Goal: Task Accomplishment & Management: Use online tool/utility

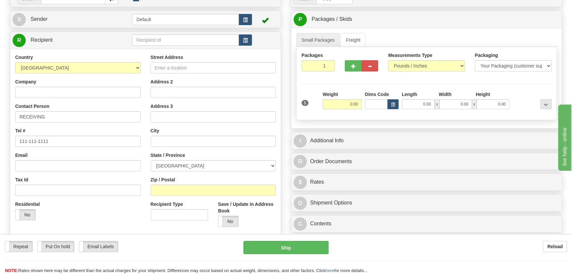
scroll to position [60, 0]
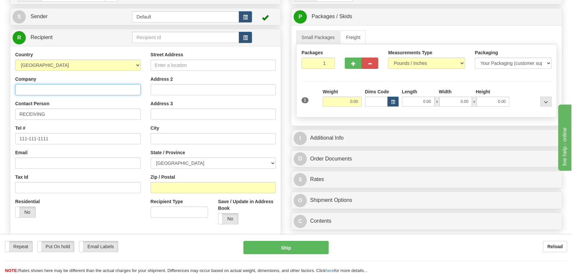
click at [113, 89] on input "Company" at bounding box center [78, 89] width 126 height 11
paste input "CUSTOM CONTROL PANELS INC"
type input "CUSTOM CONTROL PANELS INC"
click at [211, 66] on input "Street Address" at bounding box center [214, 64] width 126 height 11
paste input "6440 KESTREL ROAD"
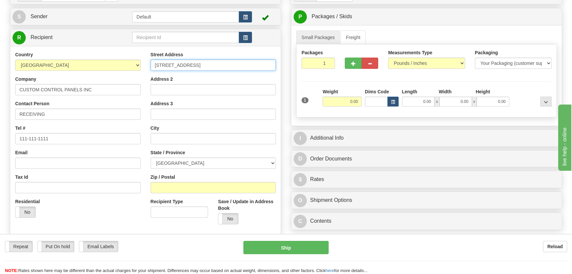
type input "6440 KESTREL ROAD"
drag, startPoint x: 205, startPoint y: 186, endPoint x: 117, endPoint y: 208, distance: 90.3
click at [205, 186] on input "Zip / Postal" at bounding box center [214, 187] width 126 height 11
paste input "L5T 1Z7"
type input "L5T 1Z7"
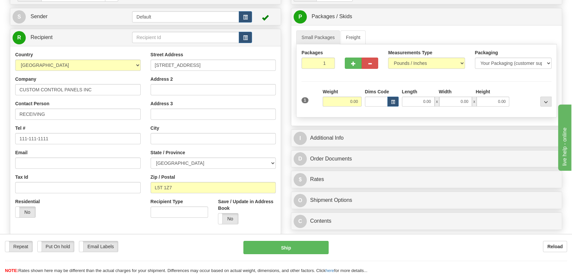
click at [117, 208] on div "Residential Yes No" at bounding box center [78, 210] width 136 height 24
type input "MISSISSAUGA"
select select "ON"
drag, startPoint x: 322, startPoint y: 60, endPoint x: 335, endPoint y: 72, distance: 17.8
click at [337, 69] on div "Packages 1 1" at bounding box center [318, 61] width 43 height 24
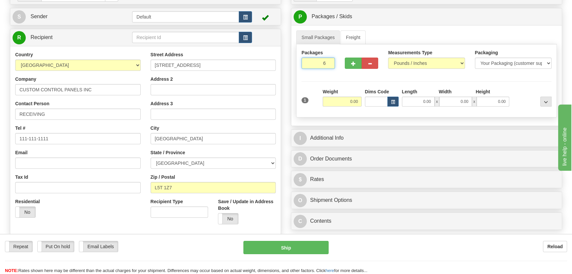
type input "6"
click at [352, 85] on div "Packages 6 1 Measurements Type" at bounding box center [426, 80] width 261 height 73
click at [347, 103] on input "text" at bounding box center [342, 102] width 39 height 10
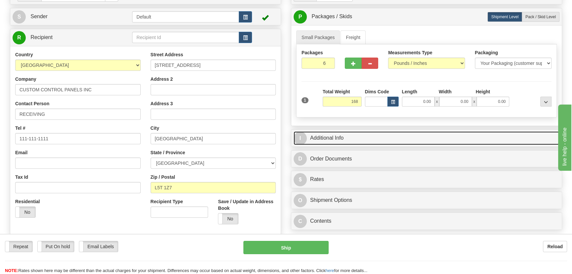
type input "168.00"
click at [440, 141] on link "I Additional Info" at bounding box center [427, 138] width 266 height 14
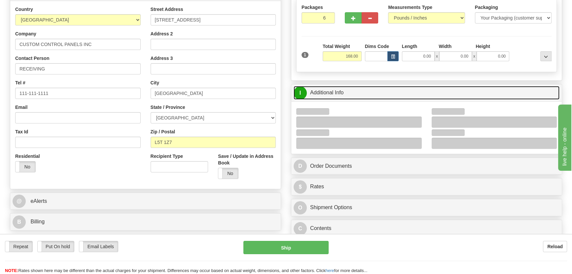
scroll to position [150, 0]
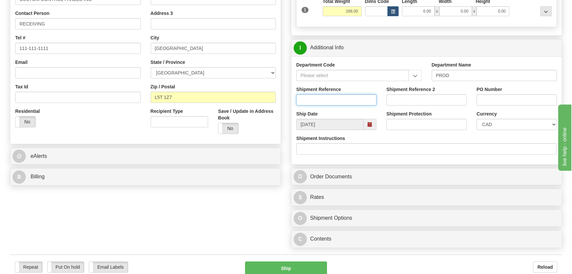
click at [354, 100] on input "Shipment Reference" at bounding box center [336, 99] width 80 height 11
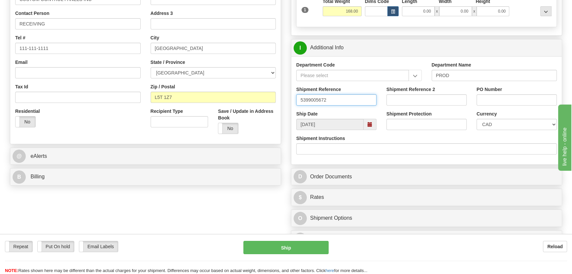
type input "5399005672"
click at [487, 100] on input "PO Number" at bounding box center [517, 99] width 80 height 11
paste input "4889-10"
type input "4889-10"
click at [494, 123] on select "CAD USD EUR ZAR [PERSON_NAME] ARN AUD AUS AWG BBD BFR BGN BHD BMD BND BRC BRL C…" at bounding box center [517, 124] width 80 height 11
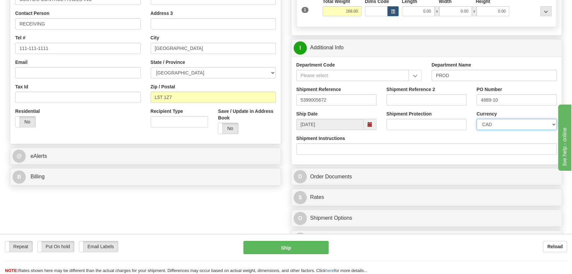
click at [494, 123] on select "CAD USD EUR ZAR [PERSON_NAME] ARN AUD AUS AWG BBD BFR BGN BHD BMD BND BRC BRL C…" at bounding box center [517, 124] width 80 height 11
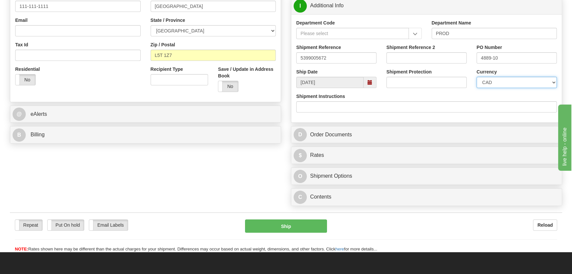
scroll to position [210, 0]
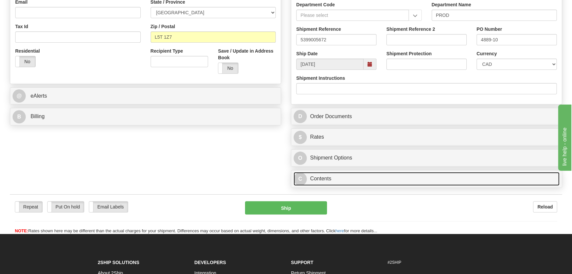
click at [377, 178] on link "C Contents" at bounding box center [427, 179] width 266 height 14
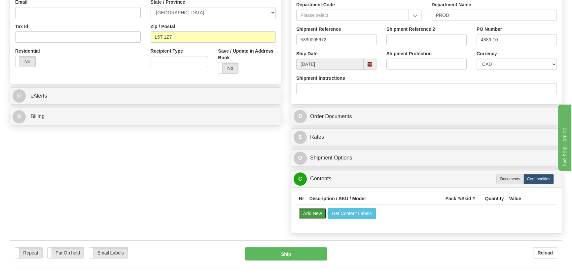
click at [320, 213] on button "Add New" at bounding box center [312, 213] width 27 height 11
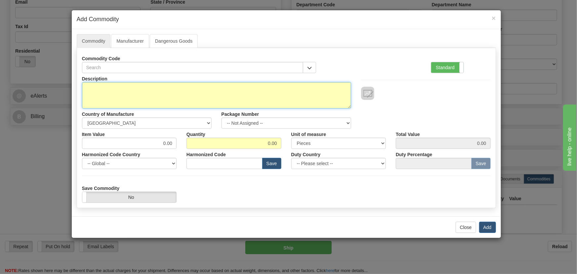
paste textarea "D60TMPHLHF8LH6TM6UP6UU6UW6T074XMOD6P14"
click at [222, 96] on textarea "Description" at bounding box center [216, 95] width 269 height 26
type textarea "D60TMPHLHF8LH6TM6UP6UU6UW6T074XMOD6P14"
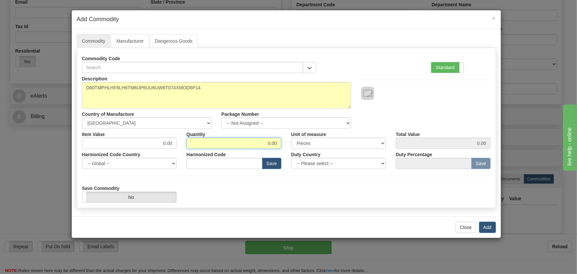
drag, startPoint x: 260, startPoint y: 142, endPoint x: 296, endPoint y: 155, distance: 37.6
click at [296, 155] on div "Description D60TMPHLHF8LH6TM6UP6UU6UW6T074XMOD6P14 Country of Manufacture -- Un…" at bounding box center [286, 138] width 408 height 130
type input "2"
drag, startPoint x: 158, startPoint y: 140, endPoint x: 177, endPoint y: 151, distance: 22.3
click at [181, 152] on div "Description D60TMPHLHF8LH6TM6UP6UU6UW6T074XMOD6P14 Country of Manufacture -- Un…" at bounding box center [286, 138] width 408 height 130
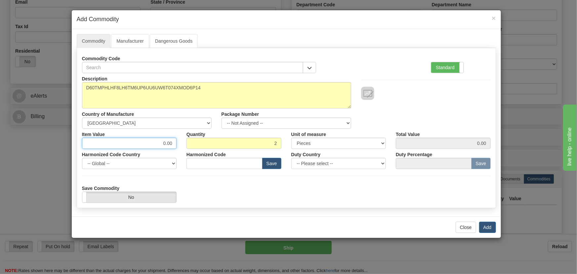
paste input "14.184,46"
type input "14184.46"
type input "28368.92"
click at [410, 77] on div at bounding box center [425, 86] width 139 height 27
click at [489, 231] on button "Add" at bounding box center [487, 226] width 17 height 11
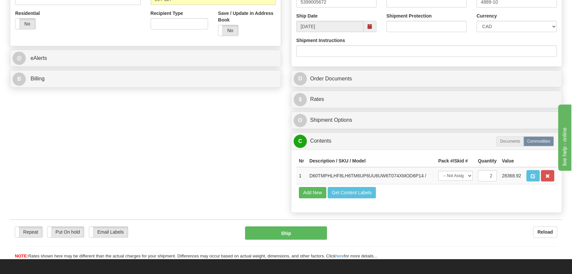
scroll to position [300, 0]
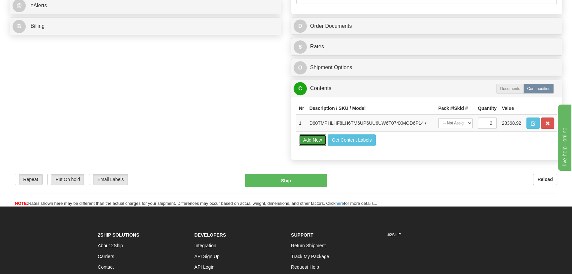
click at [316, 140] on button "Add New" at bounding box center [312, 139] width 27 height 11
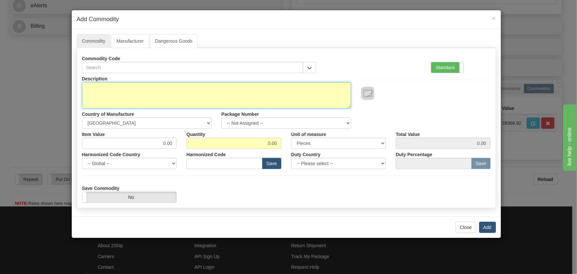
click at [225, 96] on textarea "Description" at bounding box center [216, 95] width 269 height 26
paste textarea "C60TDFHLHF8LH4CM6RP6TU6TWXX074XMOD6P14"
type textarea "C60TDFHLHF8LH4CM6RP6TU6TWXX074XMOD6P14"
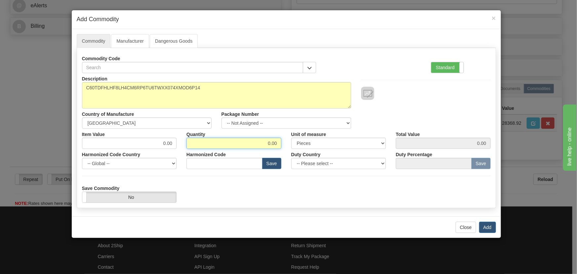
drag, startPoint x: 268, startPoint y: 138, endPoint x: 284, endPoint y: 143, distance: 16.9
click at [284, 143] on div "Quantity 0.00" at bounding box center [233, 139] width 105 height 20
type input "4"
click at [284, 145] on div "Quantity 4" at bounding box center [233, 139] width 105 height 20
paste input "9.043,12"
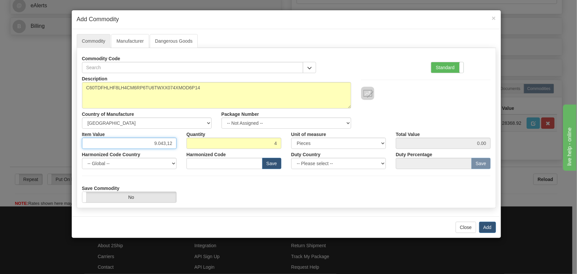
drag, startPoint x: 160, startPoint y: 145, endPoint x: 179, endPoint y: 156, distance: 22.2
click at [174, 148] on div "Description C60TDFHLHF8LH4CM6RP6TU6TWXX074XMOD6P14 Country of Manufacture -- Un…" at bounding box center [286, 138] width 408 height 130
type input "9043.12"
type input "36172.48"
click at [408, 77] on div at bounding box center [425, 86] width 139 height 27
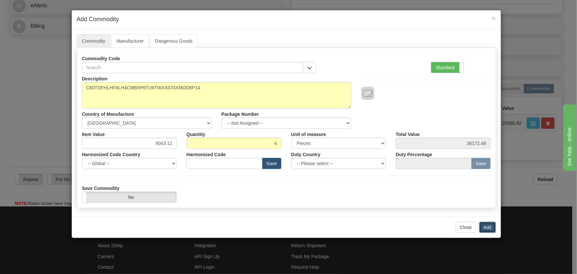
click at [489, 228] on button "Add" at bounding box center [487, 226] width 17 height 11
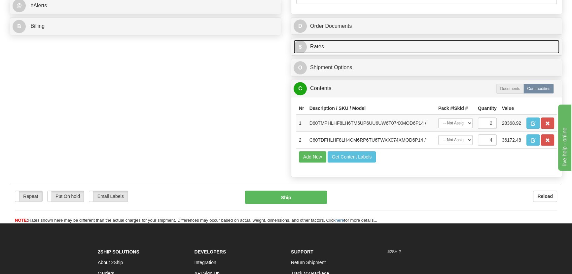
click at [493, 46] on link "$ Rates" at bounding box center [427, 47] width 266 height 14
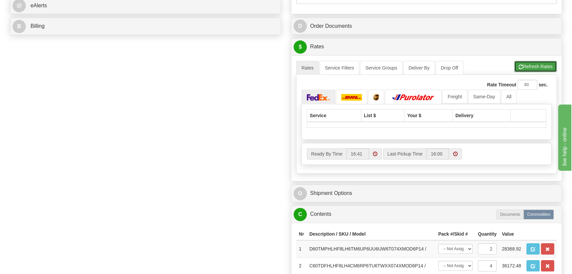
click at [542, 70] on button "Refresh Rates" at bounding box center [536, 66] width 43 height 11
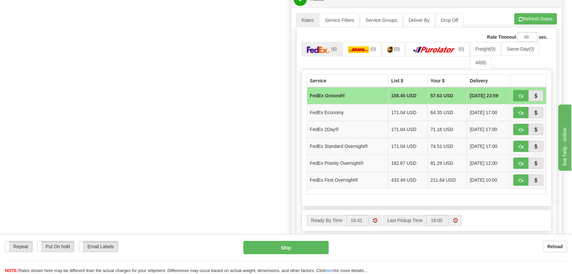
scroll to position [360, 0]
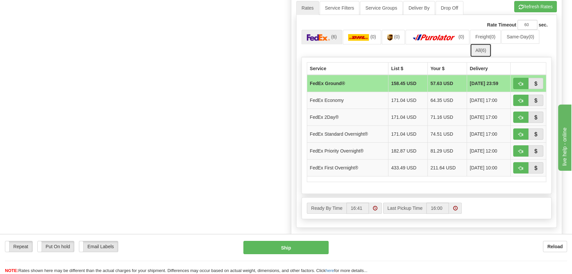
click at [482, 50] on span "(6)" at bounding box center [484, 50] width 6 height 5
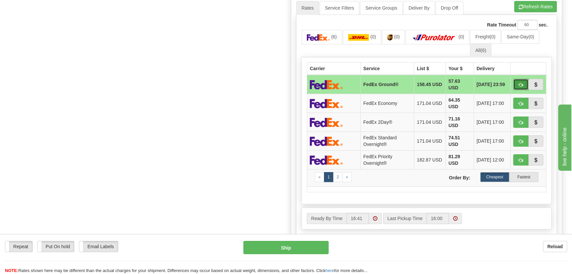
click at [521, 83] on span "button" at bounding box center [521, 85] width 5 height 4
type input "92"
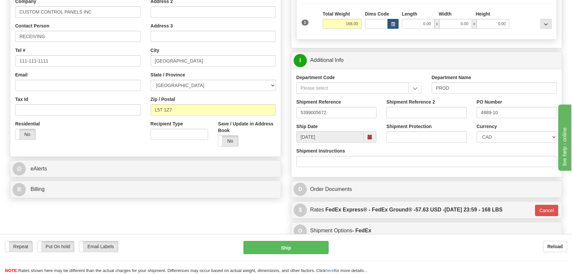
scroll to position [120, 0]
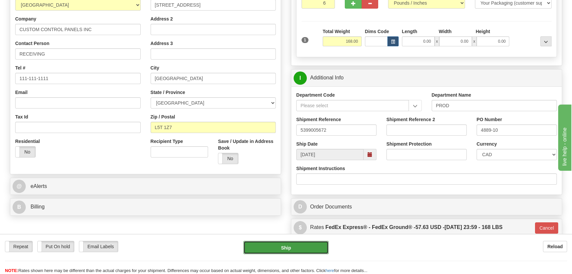
click at [294, 246] on button "Ship" at bounding box center [287, 247] width 86 height 13
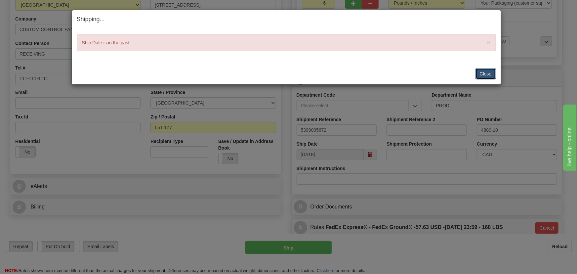
click at [478, 73] on button "Close" at bounding box center [485, 73] width 20 height 11
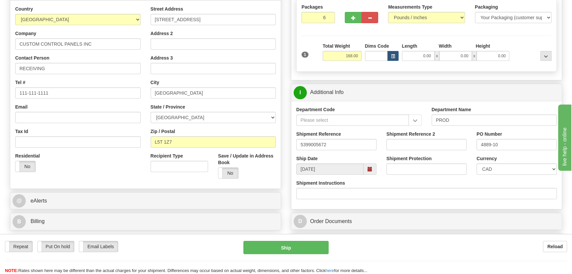
scroll to position [150, 0]
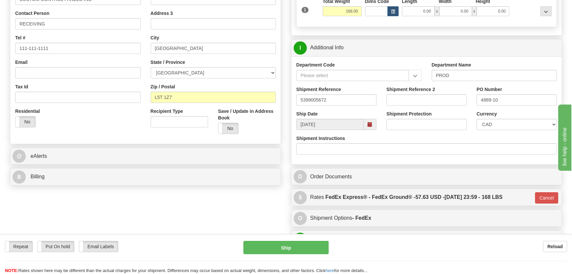
click at [368, 122] on span at bounding box center [370, 124] width 5 height 5
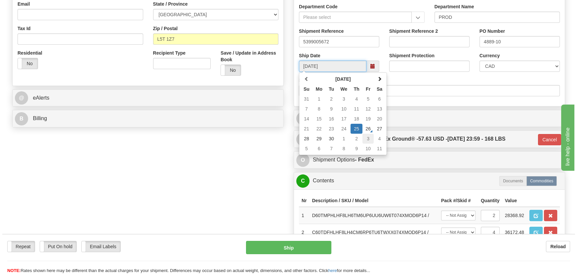
scroll to position [210, 0]
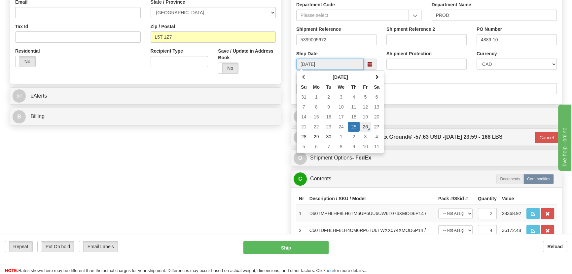
click at [366, 126] on td "26" at bounding box center [365, 127] width 11 height 10
type input "[DATE]"
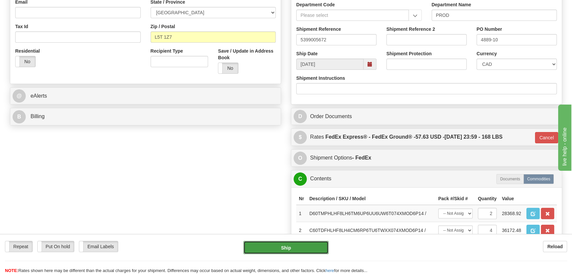
click at [292, 245] on button "Ship" at bounding box center [287, 247] width 86 height 13
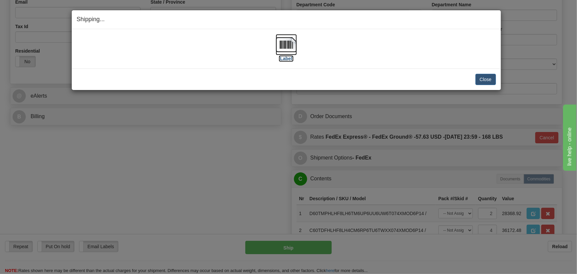
click at [291, 39] on img at bounding box center [286, 44] width 21 height 21
click at [493, 79] on button "Close" at bounding box center [485, 79] width 20 height 11
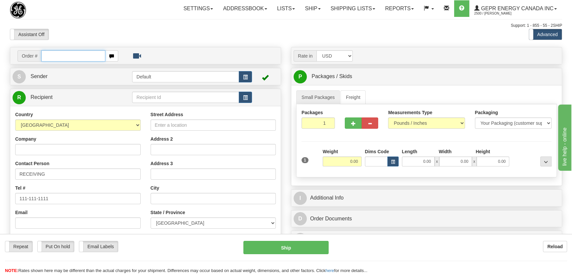
paste input "9.043,12"
drag, startPoint x: 66, startPoint y: 56, endPoint x: 0, endPoint y: 50, distance: 66.4
click at [0, 50] on div "Toggle navigation Settings Shipping Preferences Fields Preferences New" at bounding box center [286, 186] width 572 height 372
type input "9.043,12"
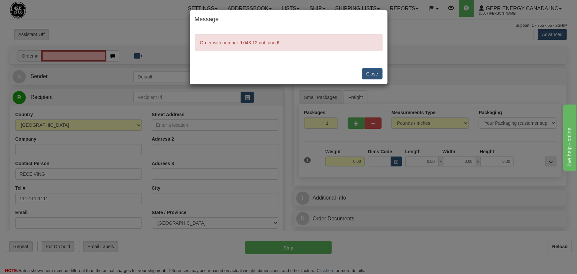
click at [89, 56] on div "Message Order with number 9.043,12 not found! Close" at bounding box center [288, 137] width 577 height 274
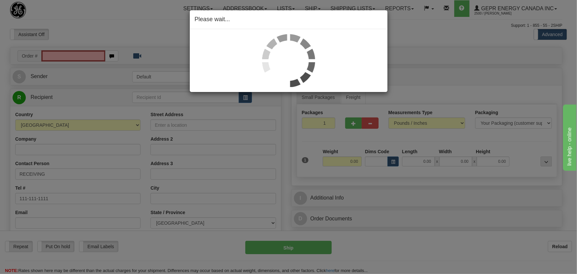
click at [85, 56] on div "Please wait..." at bounding box center [288, 137] width 577 height 274
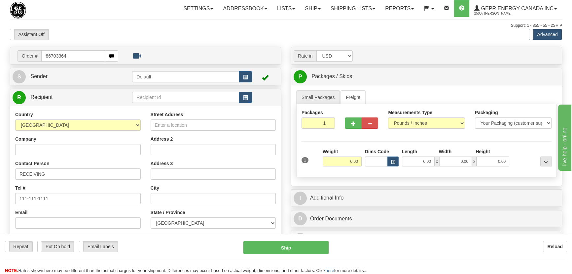
type input "86703364"
click at [289, 31] on body "Training Course Close Toggle navigation Settings Shipping Preferences New Recip…" at bounding box center [288, 137] width 577 height 274
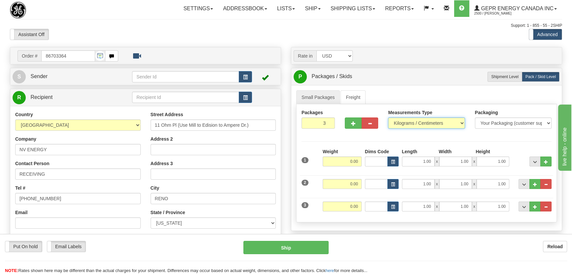
click at [409, 120] on select "Pounds / Inches Kilograms / Centimeters" at bounding box center [426, 122] width 77 height 11
select select "0"
click at [388, 117] on select "Pounds / Inches Kilograms / Centimeters" at bounding box center [426, 122] width 77 height 11
click at [550, 189] on div "2 Weight 0.00 Dims Code Length Width Height" at bounding box center [426, 183] width 253 height 22
click at [548, 187] on button "..." at bounding box center [546, 184] width 11 height 10
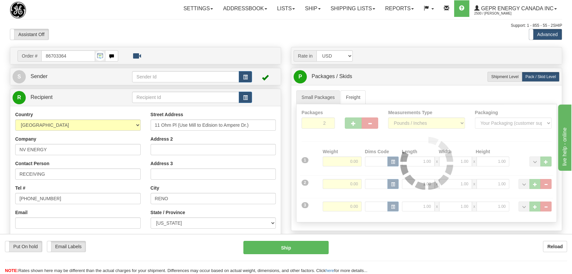
click at [547, 184] on div "Packages 2 3 Measurements Type" at bounding box center [426, 163] width 261 height 118
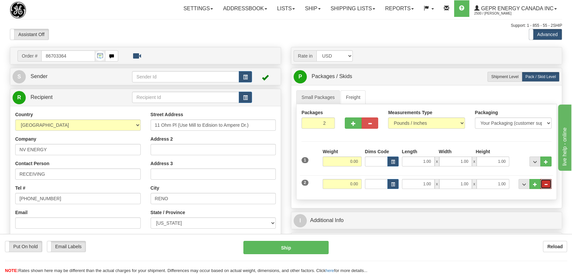
click at [547, 184] on span "..." at bounding box center [546, 184] width 4 height 4
type input "1"
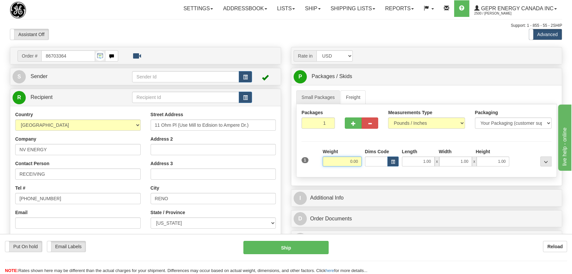
drag, startPoint x: 350, startPoint y: 162, endPoint x: 360, endPoint y: 165, distance: 10.6
click at [360, 165] on input "0.00" at bounding box center [342, 161] width 39 height 10
type input "182.00"
click at [440, 41] on div "Toggle navigation Settings Shipping Preferences Fields Preferences New" at bounding box center [286, 186] width 572 height 372
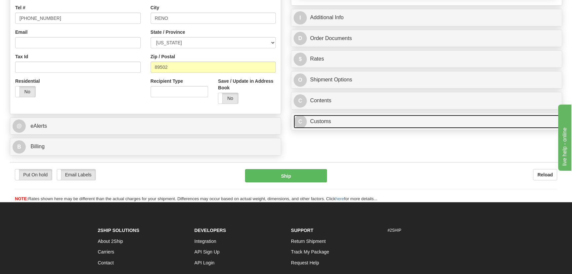
click at [416, 116] on link "C Customs" at bounding box center [427, 122] width 266 height 14
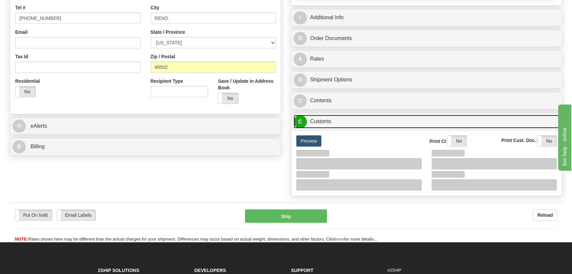
scroll to position [270, 0]
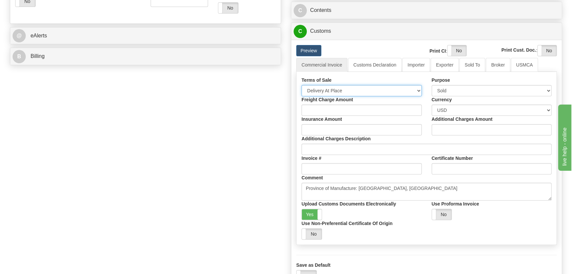
click at [337, 90] on select "Free Carrier Free On Board Ex Works Delivered Duty Unpaid Delivered Duty Paid C…" at bounding box center [362, 90] width 120 height 11
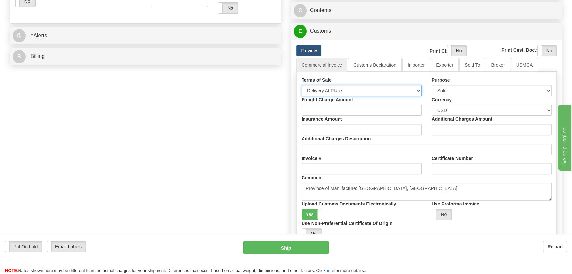
select select "7"
click at [302, 85] on select "Free Carrier Free On Board Ex Works Delivered Duty Unpaid Delivered Duty Paid C…" at bounding box center [362, 90] width 120 height 11
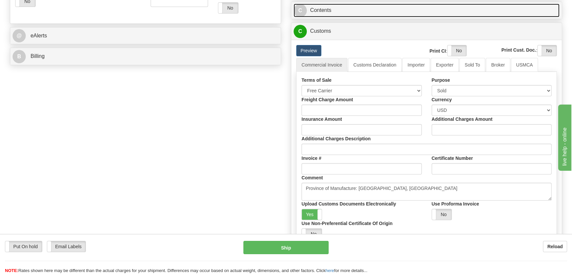
click at [442, 13] on link "C Contents" at bounding box center [427, 11] width 266 height 14
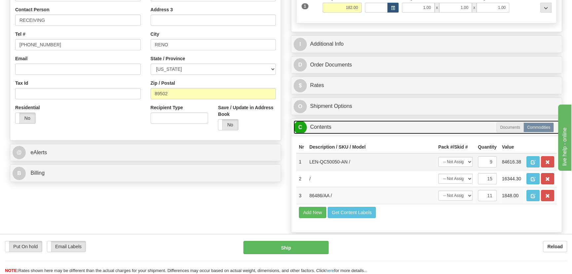
scroll to position [150, 0]
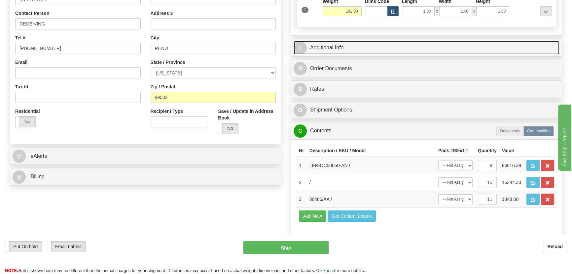
click at [444, 49] on link "I Additional Info" at bounding box center [427, 48] width 266 height 14
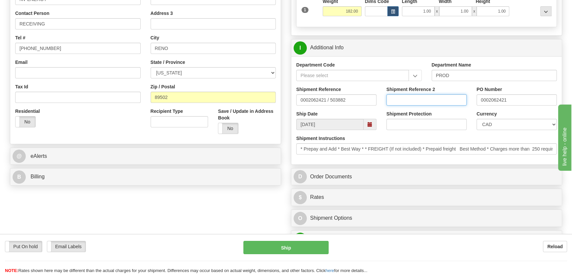
click at [417, 99] on input "Shipment Reference 2" at bounding box center [427, 99] width 80 height 11
drag, startPoint x: 419, startPoint y: 98, endPoint x: 377, endPoint y: 95, distance: 42.1
click at [377, 95] on div "Shipment Reference 0002062421 / 503882 Shipment Reference 2 5399003013 PO Numbe…" at bounding box center [426, 98] width 271 height 24
type input "5399003013"
click at [501, 121] on select "CAD USD EUR ZAR [PERSON_NAME] ARN AUD AUS AWG BBD BFR BGN BHD BMD BND BRC BRL C…" at bounding box center [517, 124] width 80 height 11
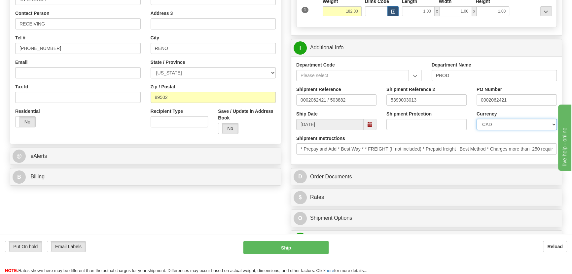
select select "1"
click at [477, 119] on select "CAD USD EUR ZAR [PERSON_NAME] ARN AUD AUS AWG BBD BFR BGN BHD BMD BND BRC BRL C…" at bounding box center [517, 124] width 80 height 11
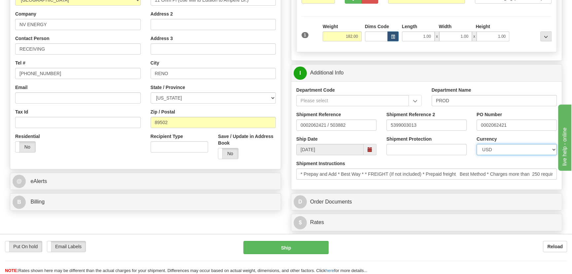
scroll to position [210, 0]
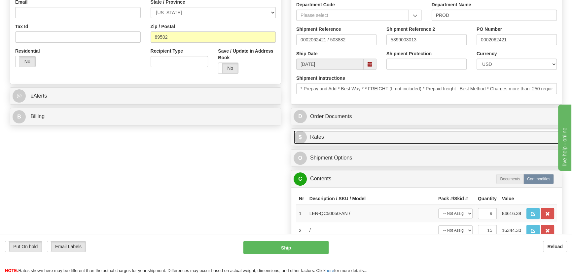
drag, startPoint x: 479, startPoint y: 133, endPoint x: 479, endPoint y: 129, distance: 3.4
click at [479, 133] on link "$ Rates" at bounding box center [427, 137] width 266 height 14
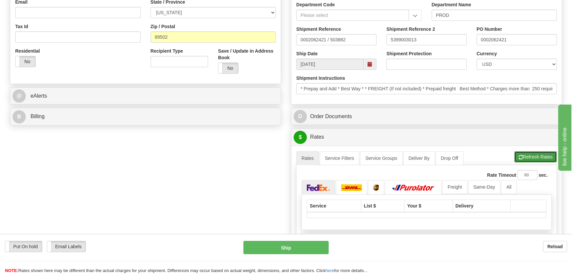
click at [524, 152] on button "Refresh Rates" at bounding box center [536, 156] width 43 height 11
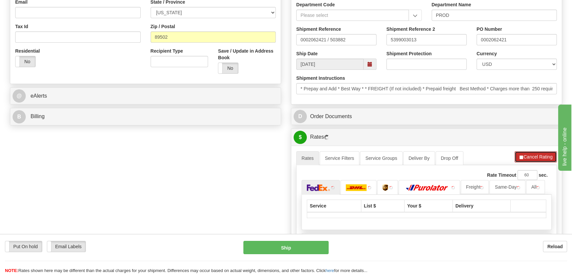
click at [525, 155] on button "Cancel Rating" at bounding box center [536, 156] width 42 height 11
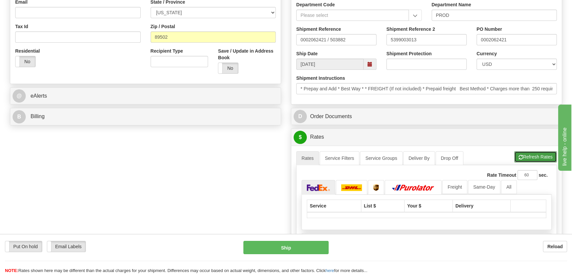
click at [521, 155] on span "button" at bounding box center [521, 157] width 5 height 4
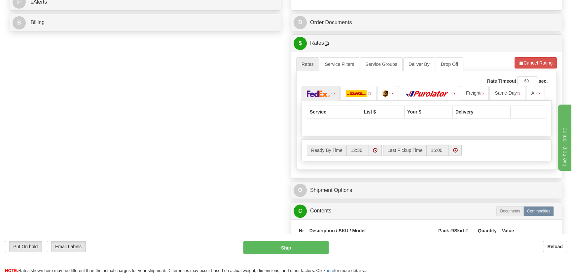
scroll to position [330, 0]
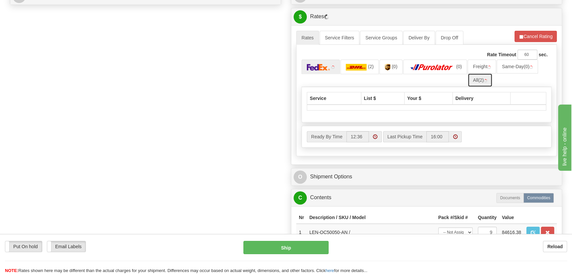
click at [479, 83] on link "All (2)" at bounding box center [480, 80] width 25 height 14
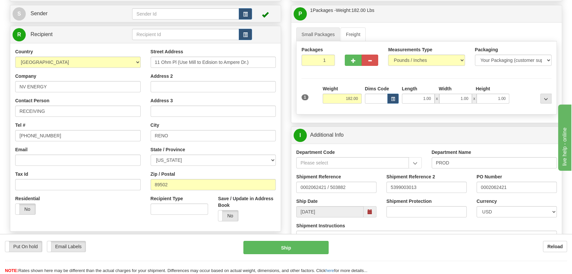
scroll to position [60, 0]
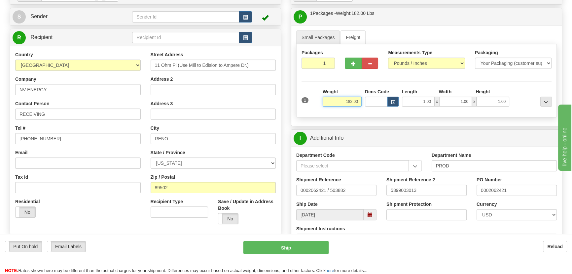
drag, startPoint x: 343, startPoint y: 102, endPoint x: 364, endPoint y: 104, distance: 20.3
click at [364, 104] on div "1 Weight 182.00 Dims Code x" at bounding box center [426, 99] width 253 height 23
click at [518, 82] on div "Packages 1 1 Measurements Type" at bounding box center [426, 80] width 261 height 73
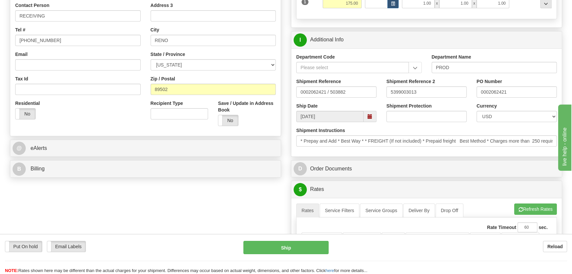
scroll to position [210, 0]
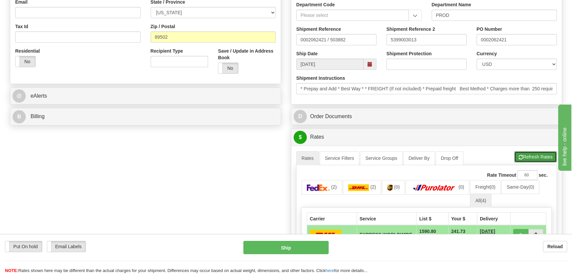
click at [533, 157] on button "Refresh Rates" at bounding box center [536, 156] width 43 height 11
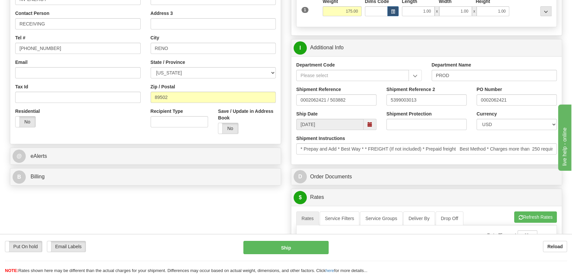
scroll to position [60, 0]
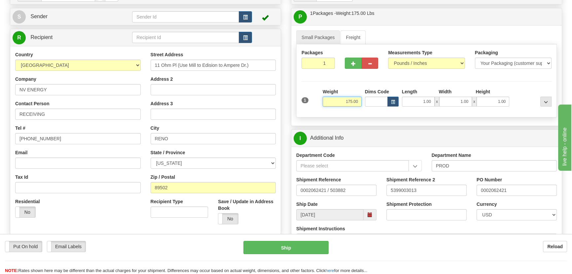
drag, startPoint x: 341, startPoint y: 102, endPoint x: 361, endPoint y: 106, distance: 19.8
click at [361, 106] on div "Weight 175.00" at bounding box center [342, 99] width 42 height 23
type input "182.00"
click at [502, 84] on div "Packages 1 1 Measurements Type" at bounding box center [426, 80] width 261 height 73
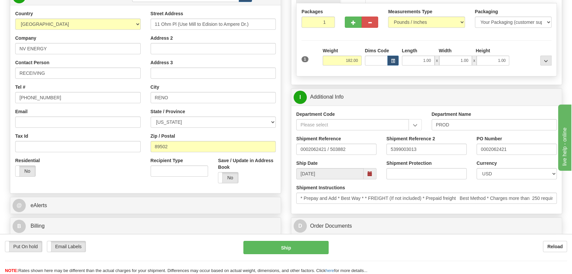
scroll to position [180, 0]
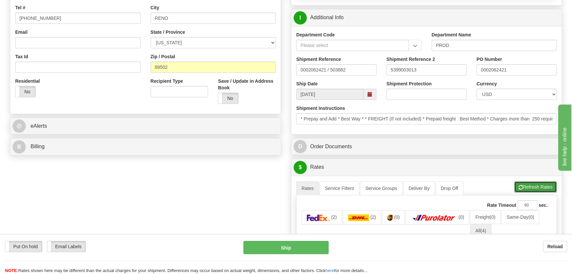
click at [538, 185] on button "Refresh Rates" at bounding box center [536, 186] width 43 height 11
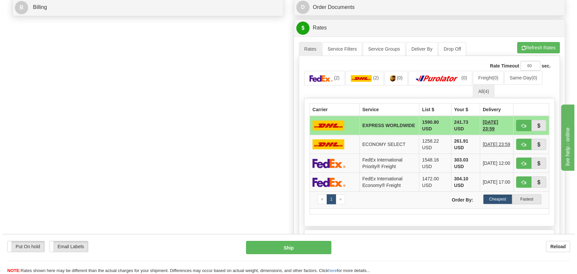
scroll to position [330, 0]
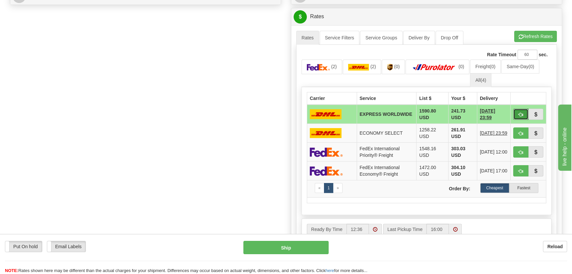
click at [522, 114] on span "button" at bounding box center [521, 114] width 5 height 4
type input "P"
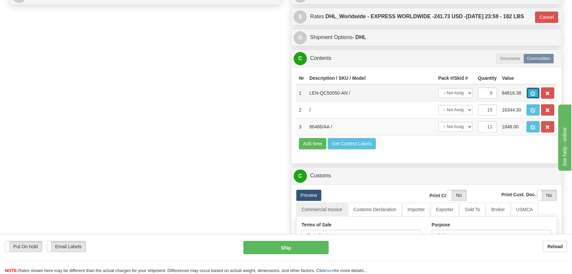
click at [529, 98] on button "button" at bounding box center [533, 92] width 13 height 11
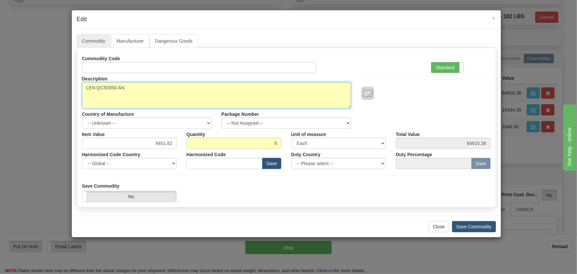
drag, startPoint x: 138, startPoint y: 85, endPoint x: 9, endPoint y: 99, distance: 130.1
click at [9, 99] on div "× Edit Commodity Manufacturer Dangerous Goods Commodity Code Standard Advanced …" at bounding box center [288, 137] width 577 height 274
paste textarea "E"
type textarea "ELEN-QC50050-AN"
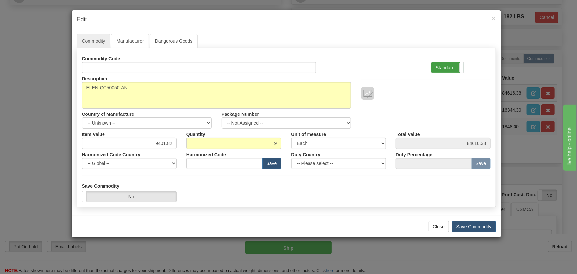
click at [449, 62] on label "Standard" at bounding box center [447, 67] width 32 height 11
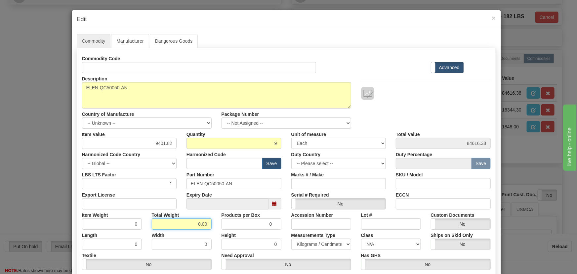
drag, startPoint x: 189, startPoint y: 224, endPoint x: 221, endPoint y: 230, distance: 33.3
click at [222, 229] on div "Commodity Code Standard Advanced Description LEN-QC50050-AN Country of Manufact…" at bounding box center [286, 171] width 408 height 237
type input "9"
type input "1.0000"
drag, startPoint x: 154, startPoint y: 140, endPoint x: 180, endPoint y: 143, distance: 26.6
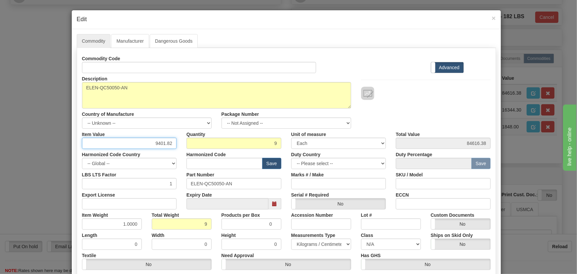
click at [180, 143] on div "Item Value 9401.82 Quantity 9 Unit of measure 3 Thousand Square Inches Adjustme…" at bounding box center [286, 139] width 418 height 20
paste input "13.764,43"
type input "13764.43"
type input "123879.87"
click at [410, 119] on div "Description LEN-QC50050-AN Country of Manufacture -- Unknown -- [GEOGRAPHIC_DAT…" at bounding box center [286, 101] width 418 height 56
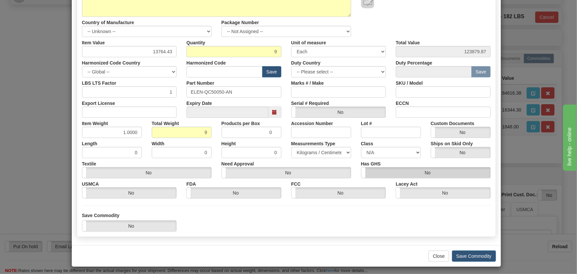
scroll to position [94, 0]
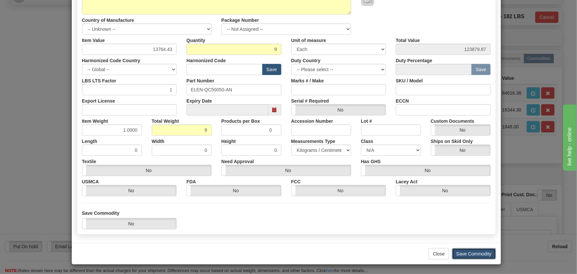
click at [472, 252] on button "Save Commodity" at bounding box center [474, 253] width 44 height 11
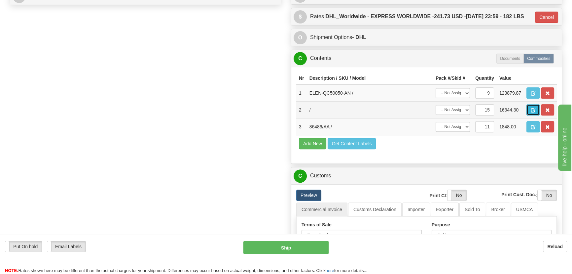
click at [532, 112] on span "button" at bounding box center [533, 110] width 5 height 4
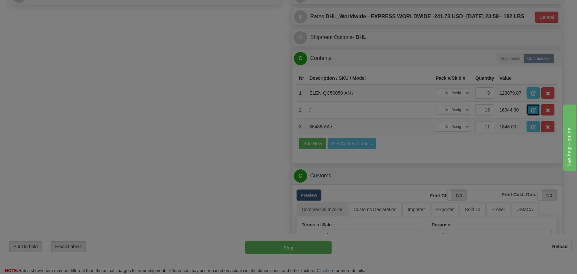
scroll to position [0, 0]
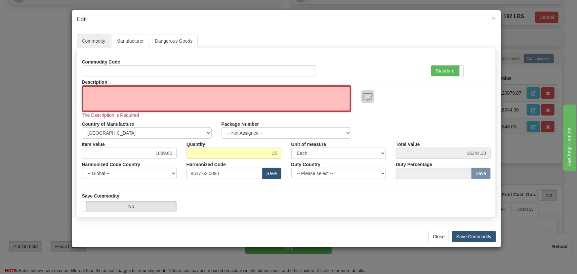
click at [158, 93] on textarea "Description" at bounding box center [216, 98] width 269 height 26
paste textarea "EB86464-02"
type textarea "EB86464-02"
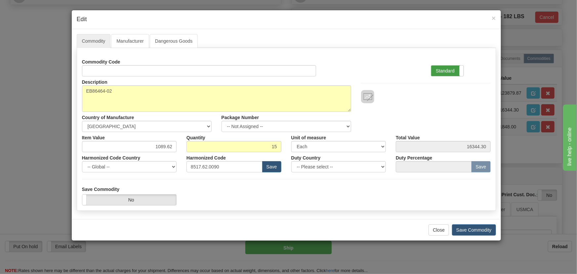
click at [447, 69] on label "Standard" at bounding box center [447, 70] width 32 height 11
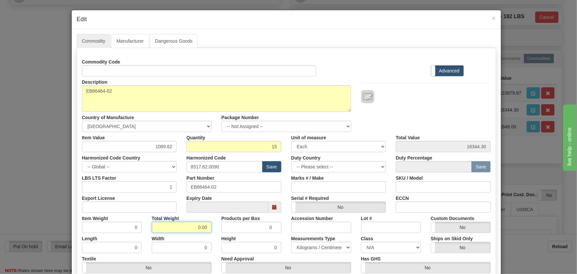
drag, startPoint x: 192, startPoint y: 228, endPoint x: 210, endPoint y: 235, distance: 18.3
click at [210, 235] on div "Commodity Code Standard Advanced Description EB86464-02 Country of Manufacture …" at bounding box center [286, 174] width 408 height 237
type input "15"
type input "1.0000"
drag, startPoint x: 150, startPoint y: 143, endPoint x: 191, endPoint y: 154, distance: 41.7
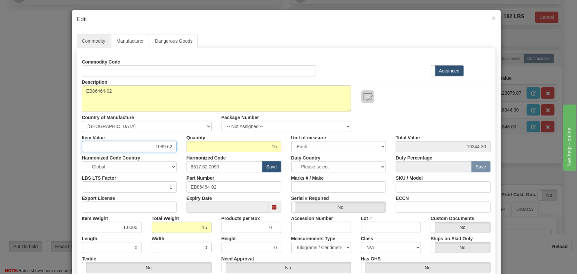
click at [191, 155] on div "Commodity Code Standard Advanced Description EB86464-02 Country of Manufacture …" at bounding box center [286, 174] width 408 height 237
paste input "4.184,46"
type input "14184.46"
type input "212766.90"
click at [432, 98] on div at bounding box center [426, 96] width 130 height 13
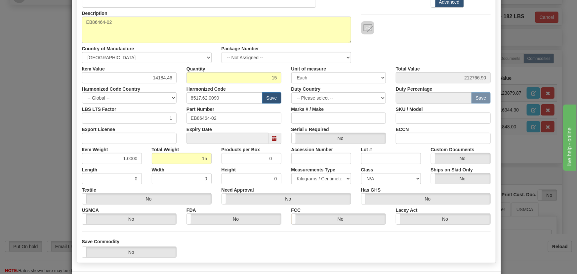
scroll to position [90, 0]
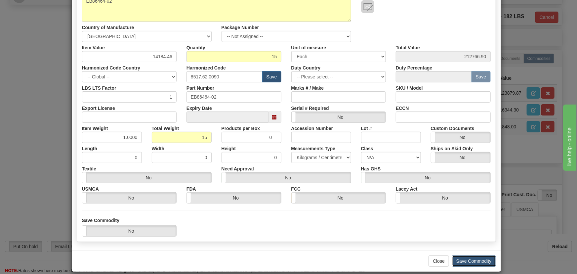
click at [478, 256] on button "Save Commodity" at bounding box center [474, 260] width 44 height 11
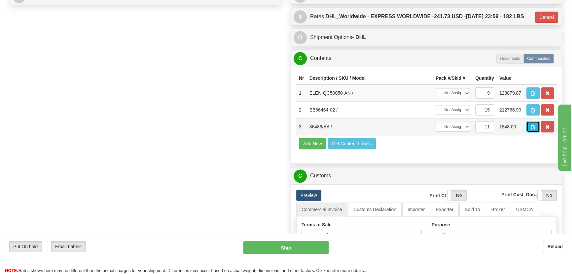
click at [535, 129] on span "button" at bounding box center [533, 127] width 5 height 4
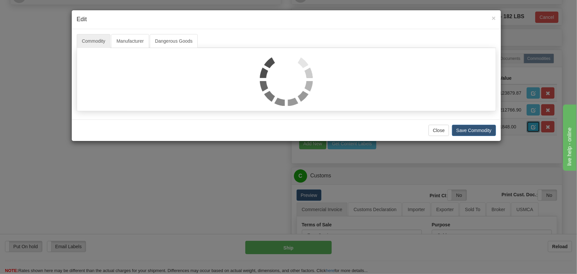
scroll to position [0, 0]
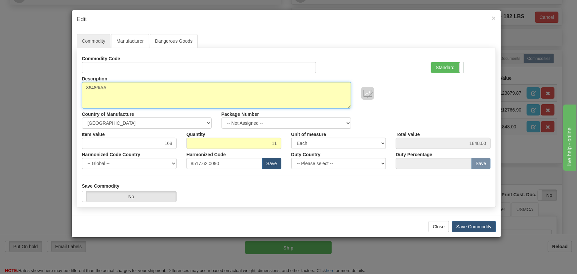
drag, startPoint x: 123, startPoint y: 90, endPoint x: 55, endPoint y: 92, distance: 68.1
click at [55, 92] on div "× Edit Commodity Manufacturer Dangerous Goods Commodity Code Standard Advanced …" at bounding box center [288, 137] width 577 height 274
paste textarea "E"
type textarea "E86486/AA"
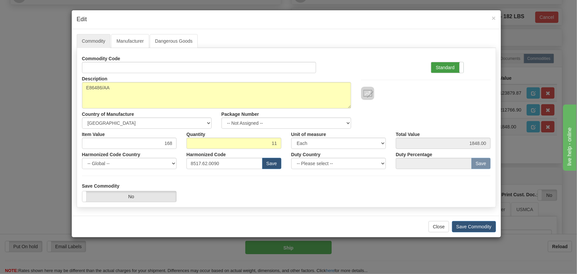
click at [446, 65] on label "Standard" at bounding box center [447, 67] width 32 height 11
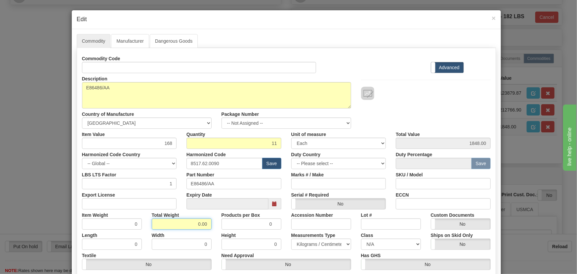
drag, startPoint x: 191, startPoint y: 221, endPoint x: 218, endPoint y: 233, distance: 29.5
click at [218, 233] on div "Commodity Code Standard Advanced Description 86486/AA Country of Manufacture --…" at bounding box center [286, 171] width 408 height 237
type input "1"
type input "0.0909"
click at [216, 233] on div "Height 0" at bounding box center [251, 239] width 70 height 20
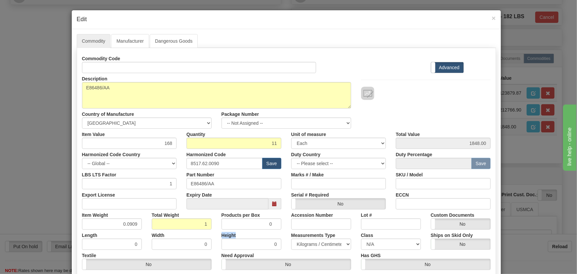
click at [216, 233] on div "Height 0" at bounding box center [251, 239] width 70 height 20
drag, startPoint x: 199, startPoint y: 224, endPoint x: 213, endPoint y: 233, distance: 16.9
click at [214, 233] on div "Commodity Code Standard Advanced Description 86486/AA Country of Manufacture --…" at bounding box center [286, 171] width 408 height 237
click at [212, 233] on div "Width 0" at bounding box center [182, 239] width 70 height 20
drag, startPoint x: 203, startPoint y: 224, endPoint x: 208, endPoint y: 228, distance: 7.1
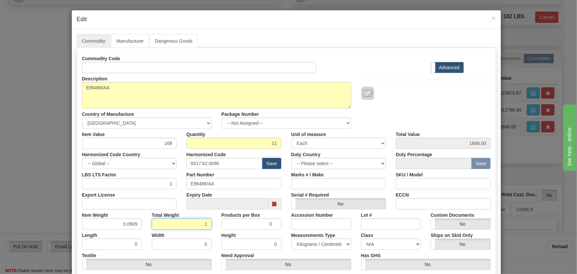
click at [207, 226] on input "1" at bounding box center [182, 223] width 60 height 11
type input "11"
type input "1.0000"
click at [211, 230] on div "Width 0" at bounding box center [182, 239] width 70 height 20
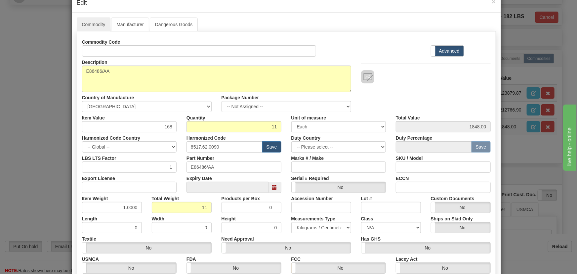
scroll to position [30, 0]
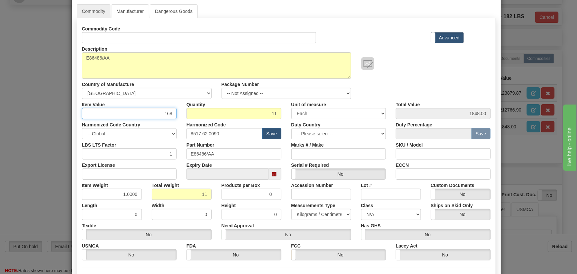
drag, startPoint x: 162, startPoint y: 111, endPoint x: 189, endPoint y: 121, distance: 28.7
click at [189, 121] on div "Commodity Code Standard Advanced Description 86486/AA Country of Manufacture --…" at bounding box center [286, 141] width 408 height 237
paste input "334,22"
type input "334.22"
type input "3676.42"
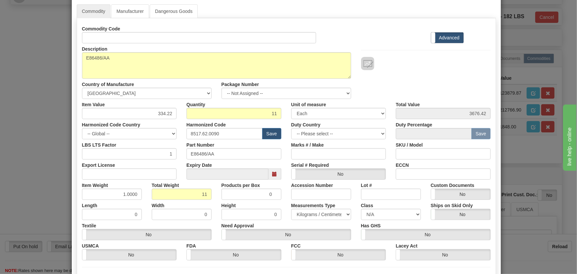
click at [425, 78] on div "Description 86486/AA Country of Manufacture -- Unknown -- [GEOGRAPHIC_DATA] [GE…" at bounding box center [286, 71] width 418 height 56
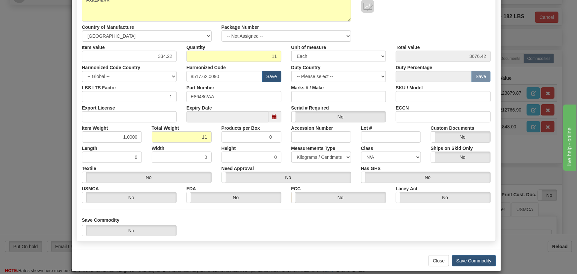
scroll to position [94, 0]
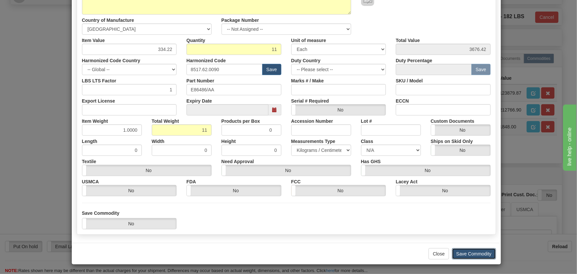
click at [482, 250] on button "Save Commodity" at bounding box center [474, 253] width 44 height 11
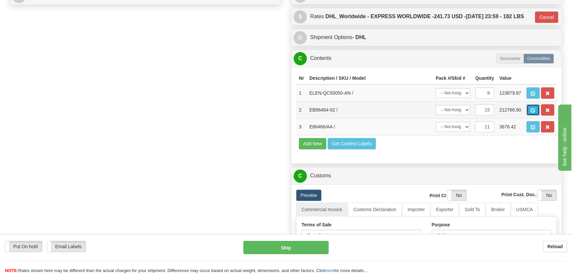
click at [530, 115] on button "button" at bounding box center [533, 109] width 13 height 11
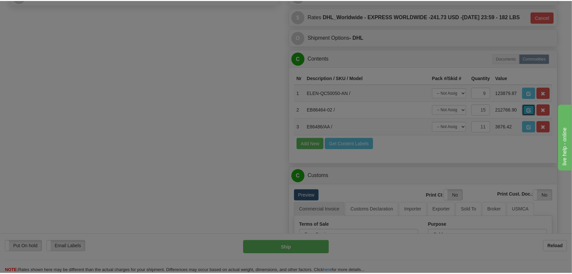
scroll to position [0, 0]
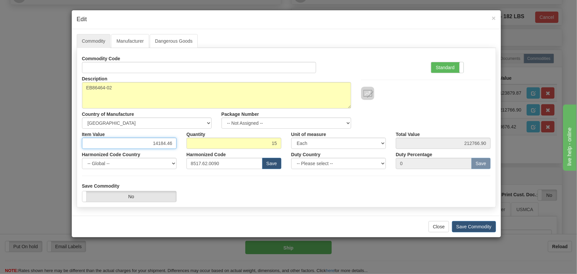
drag, startPoint x: 153, startPoint y: 142, endPoint x: 177, endPoint y: 147, distance: 24.1
click at [176, 146] on div "Item Value 14184.46" at bounding box center [129, 139] width 105 height 20
paste input "303,64"
type input "303.64"
type input "4554.60"
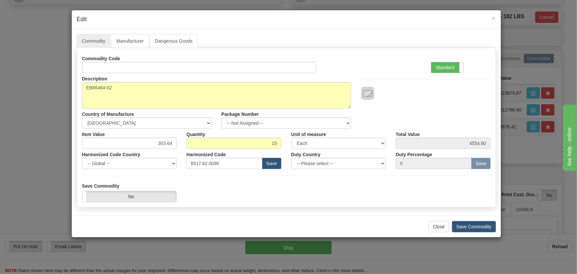
click at [444, 117] on div "Description EB86464-02 Country of Manufacture -- Unknown -- [GEOGRAPHIC_DATA] […" at bounding box center [286, 101] width 418 height 56
click at [476, 227] on button "Save Commodity" at bounding box center [474, 226] width 44 height 11
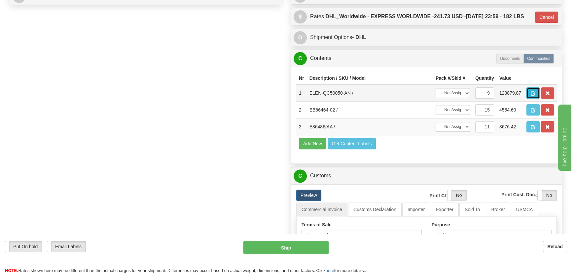
click at [529, 98] on button "button" at bounding box center [533, 92] width 13 height 11
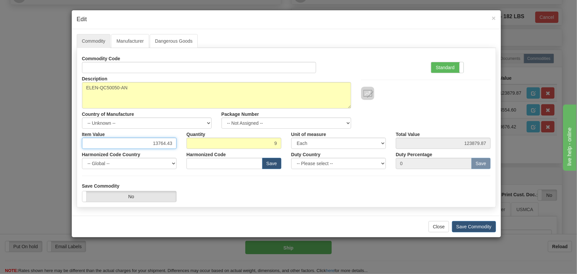
drag, startPoint x: 154, startPoint y: 142, endPoint x: 179, endPoint y: 146, distance: 25.4
click at [179, 146] on div "Item Value 13764.43" at bounding box center [129, 139] width 105 height 20
paste input "7.521,46"
type input "7521.46"
type input "67693.14"
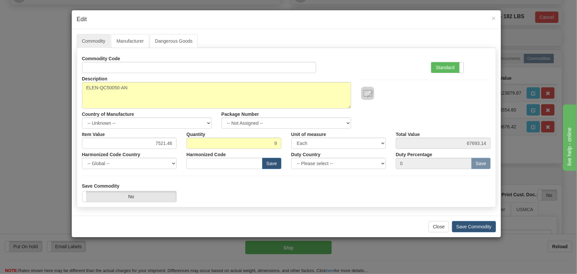
click at [391, 64] on div "Commodity Code Standard Advanced" at bounding box center [286, 63] width 418 height 20
click at [469, 228] on button "Save Commodity" at bounding box center [474, 226] width 44 height 11
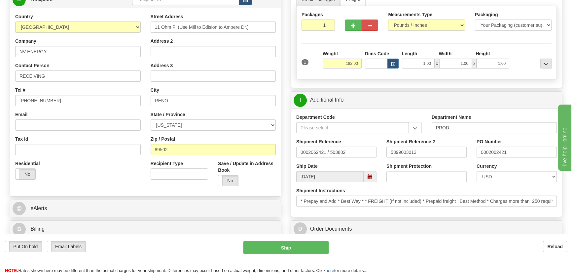
scroll to position [90, 0]
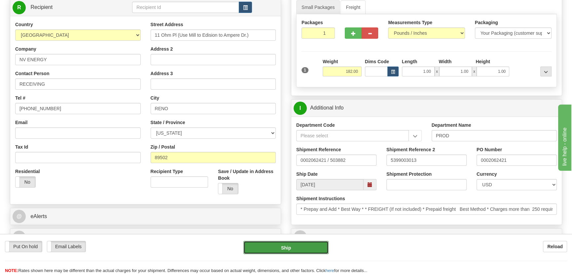
click at [304, 249] on button "Ship" at bounding box center [287, 247] width 86 height 13
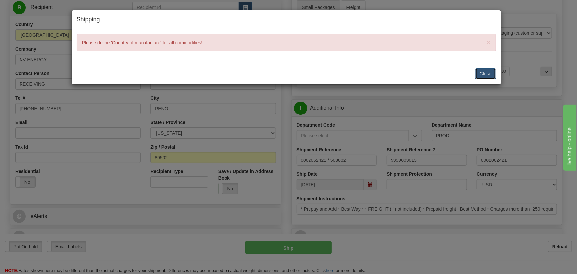
click at [489, 69] on button "Close" at bounding box center [485, 73] width 20 height 11
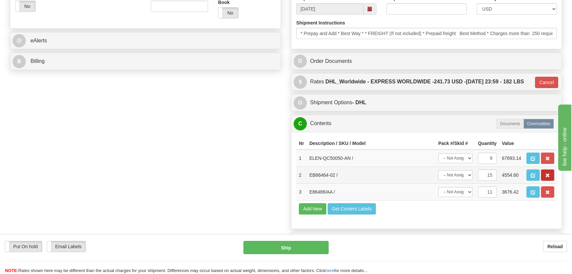
scroll to position [300, 0]
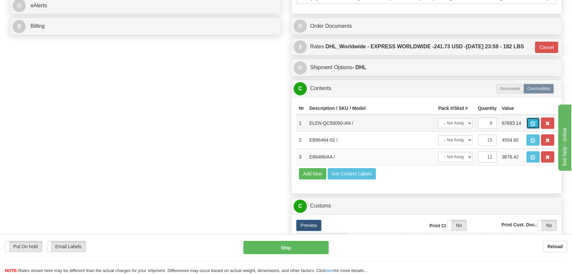
click at [534, 126] on span "button" at bounding box center [533, 123] width 5 height 4
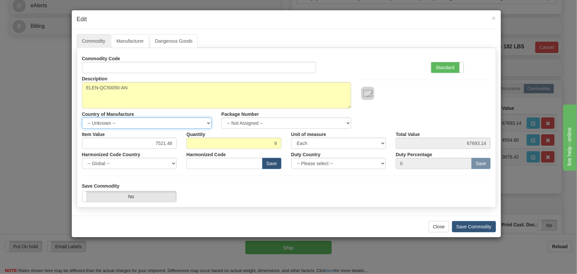
click at [147, 124] on select "-- Unknown -- [GEOGRAPHIC_DATA] [GEOGRAPHIC_DATA] [GEOGRAPHIC_DATA] [GEOGRAPHIC…" at bounding box center [147, 122] width 130 height 11
select select "CA"
click at [82, 117] on select "-- Unknown -- [GEOGRAPHIC_DATA] [GEOGRAPHIC_DATA] [GEOGRAPHIC_DATA] [GEOGRAPHIC…" at bounding box center [147, 122] width 130 height 11
click at [462, 228] on button "Save Commodity" at bounding box center [474, 226] width 44 height 11
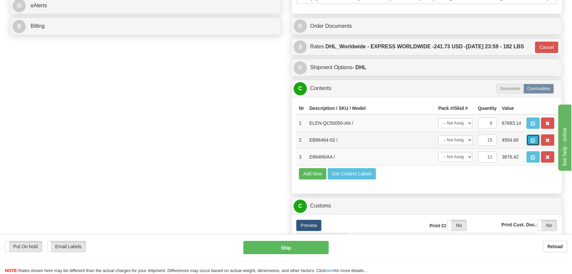
click at [529, 145] on button "button" at bounding box center [533, 139] width 13 height 11
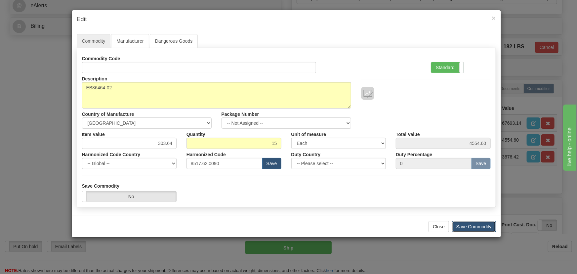
click at [470, 225] on button "Save Commodity" at bounding box center [474, 226] width 44 height 11
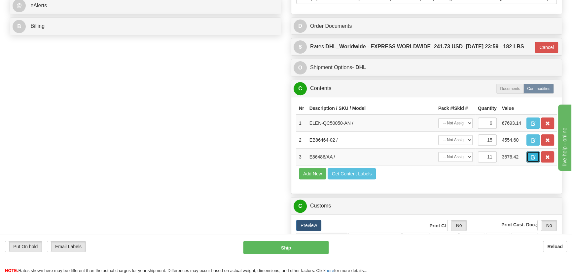
click at [535, 159] on span "button" at bounding box center [533, 157] width 5 height 4
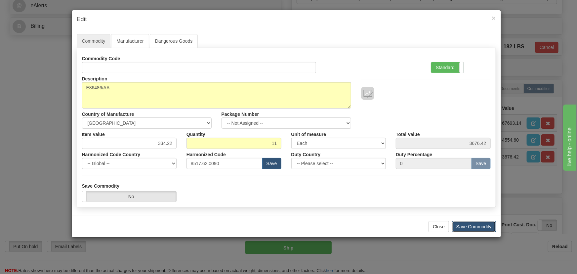
click at [488, 226] on button "Save Commodity" at bounding box center [474, 226] width 44 height 11
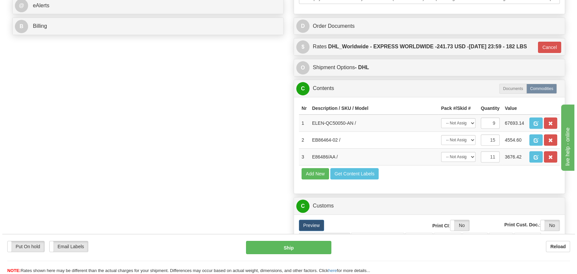
scroll to position [240, 0]
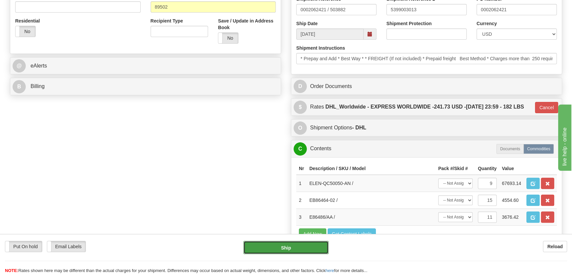
click at [308, 247] on button "Ship" at bounding box center [287, 247] width 86 height 13
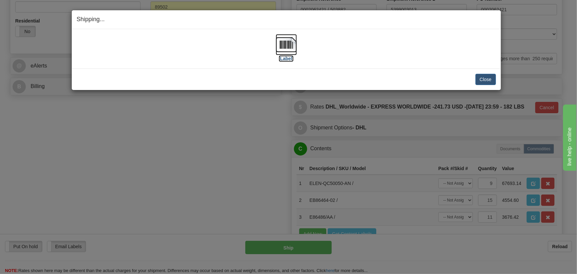
click at [283, 46] on img at bounding box center [286, 44] width 21 height 21
click at [482, 78] on button "Close" at bounding box center [485, 79] width 20 height 11
